Goal: Use online tool/utility

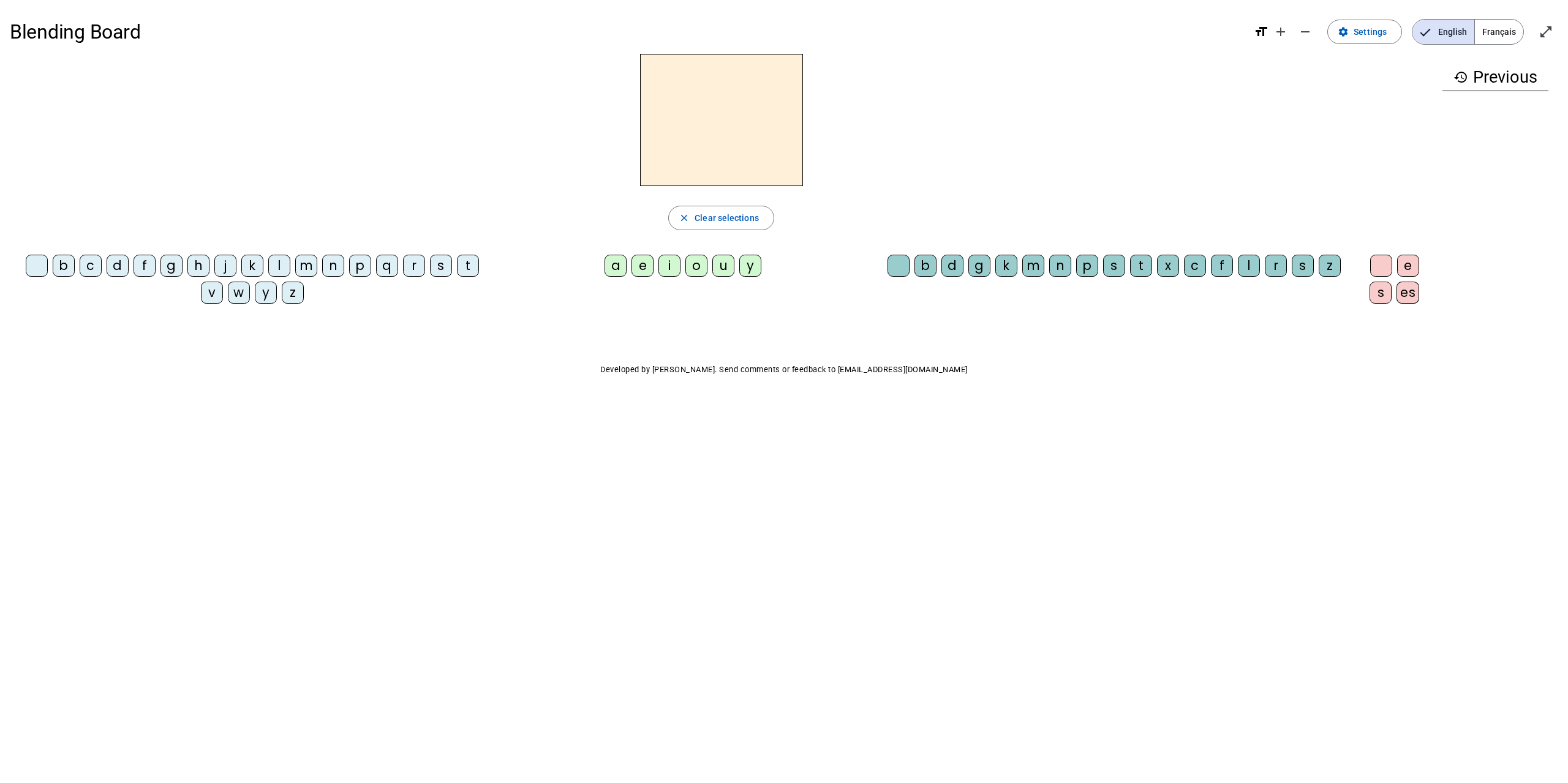
click at [605, 267] on div "a" at bounding box center [616, 265] width 22 height 22
click at [631, 268] on div "e" at bounding box center [643, 265] width 22 height 22
click at [658, 265] on div "i" at bounding box center [669, 265] width 22 height 22
click at [695, 263] on div "o" at bounding box center [696, 265] width 22 height 22
click at [712, 264] on div "u" at bounding box center [723, 265] width 22 height 22
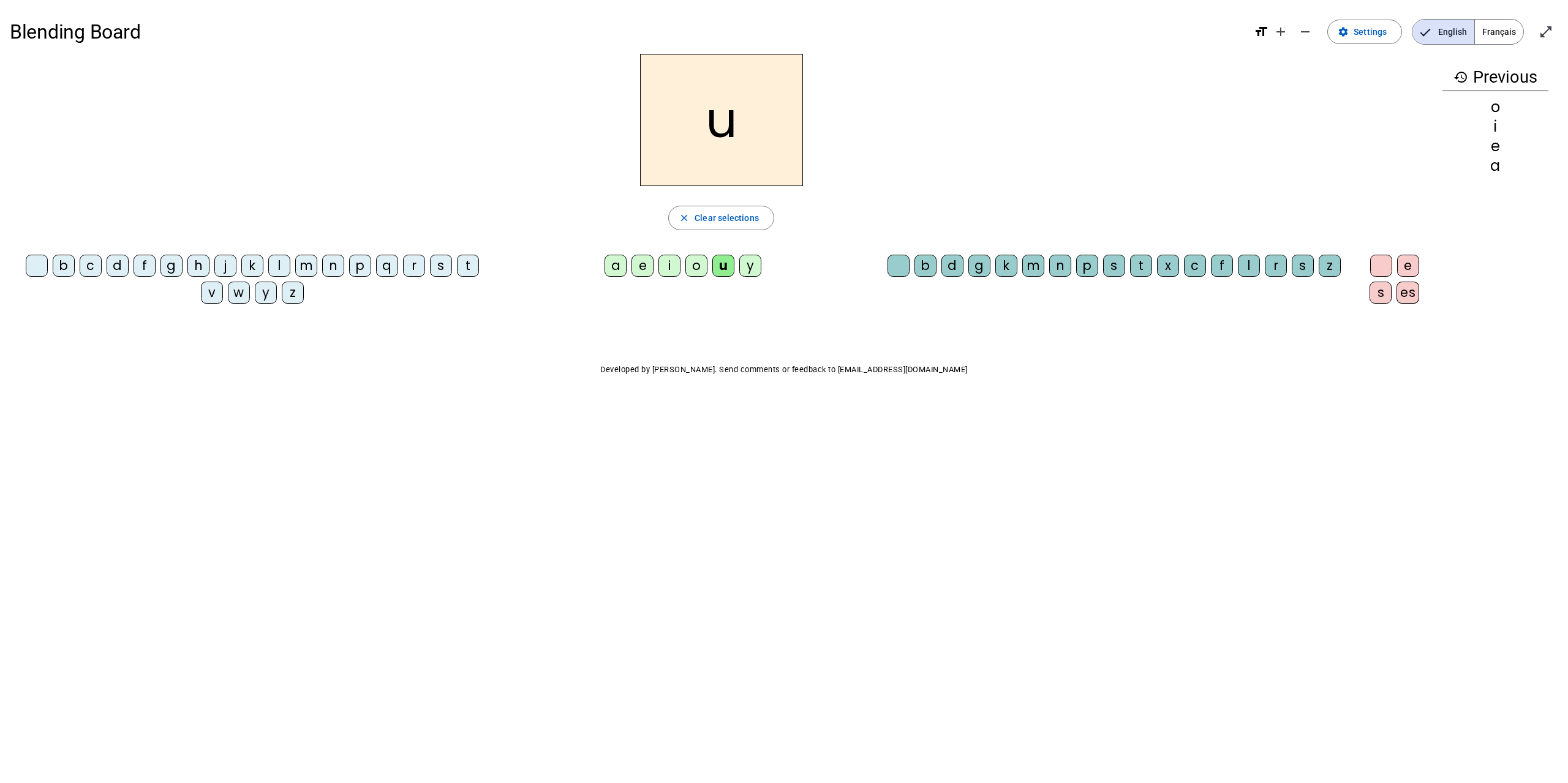
click at [739, 263] on div "y" at bounding box center [750, 265] width 22 height 22
click at [62, 265] on div "b" at bounding box center [64, 265] width 22 height 22
click at [93, 266] on div "c" at bounding box center [91, 265] width 22 height 22
click at [107, 264] on div "d" at bounding box center [118, 265] width 22 height 22
click at [605, 262] on div "a" at bounding box center [616, 265] width 22 height 22
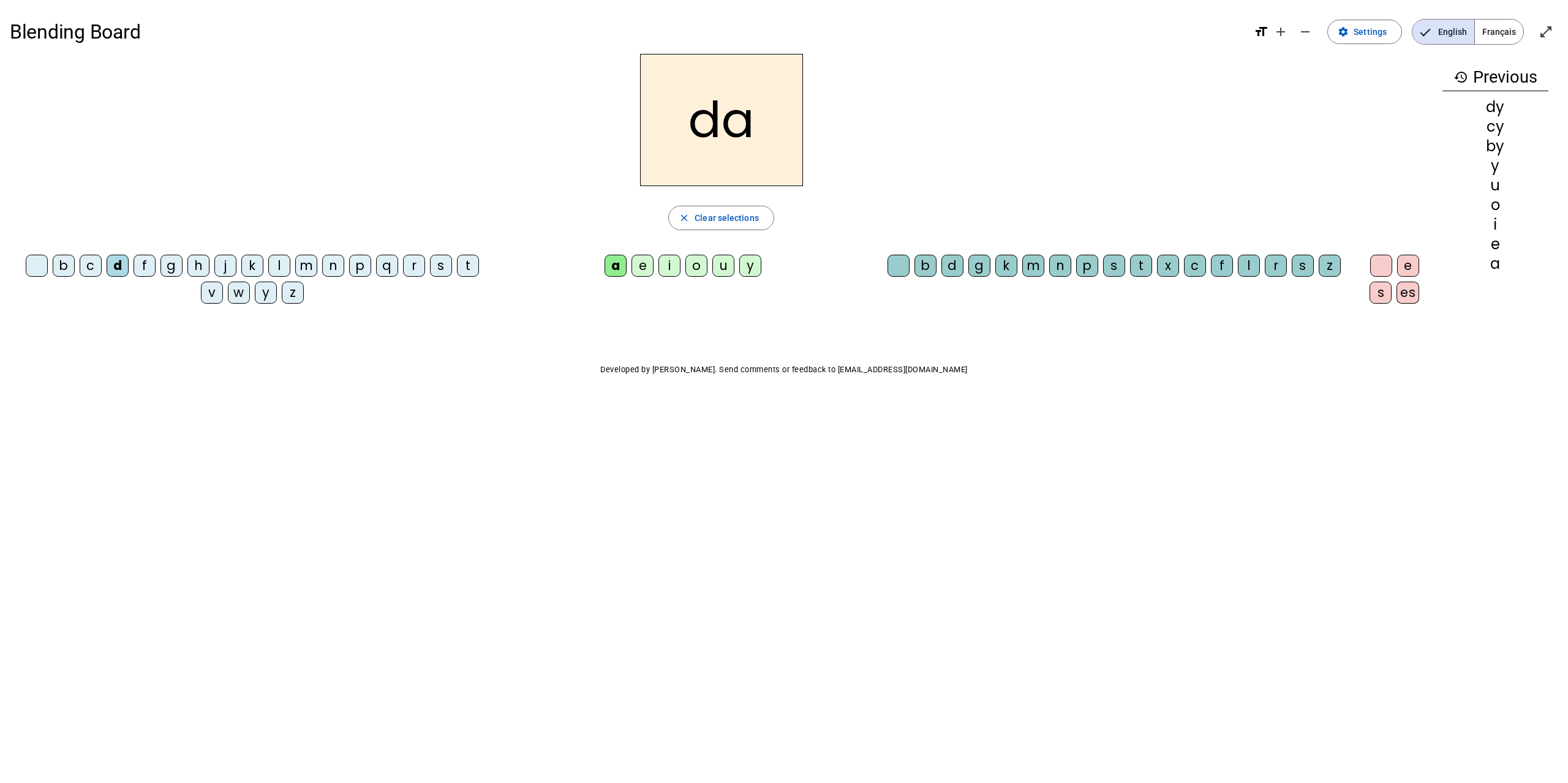
click at [60, 268] on div "b" at bounding box center [64, 265] width 22 height 22
click at [695, 214] on span "Clear selections" at bounding box center [726, 218] width 64 height 15
